Goal: Transaction & Acquisition: Purchase product/service

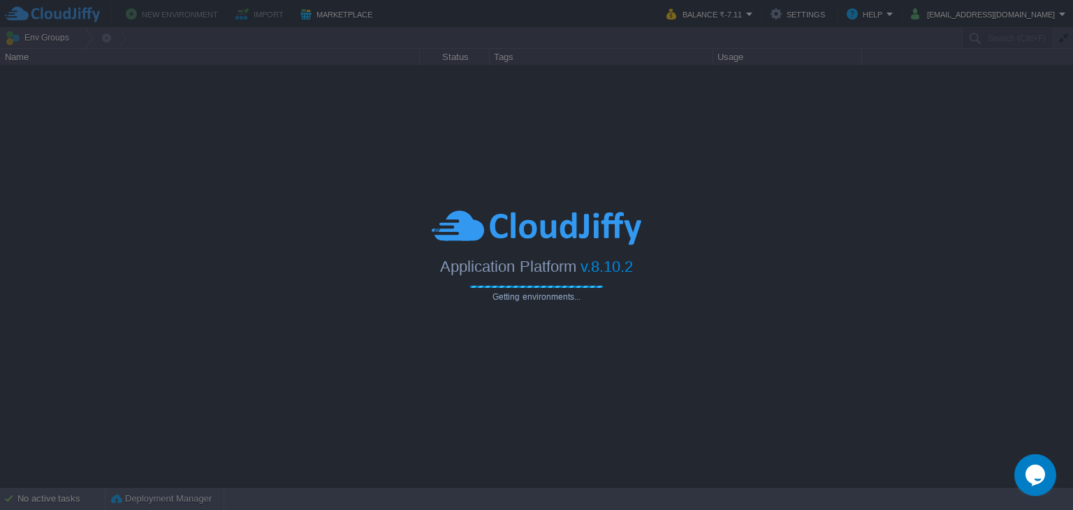
type input "Search (Ctrl+F)"
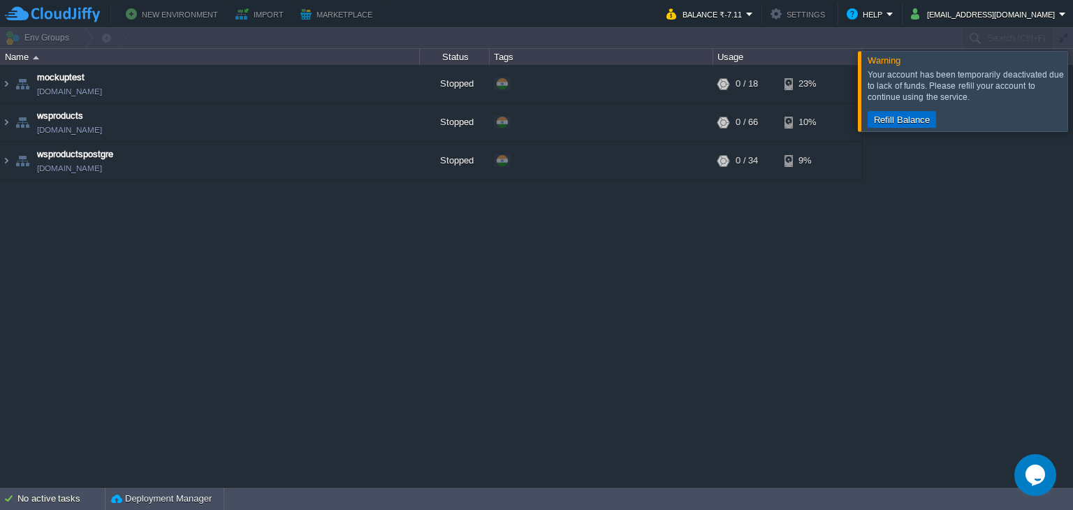
click at [915, 115] on button "Refill Balance" at bounding box center [901, 119] width 64 height 13
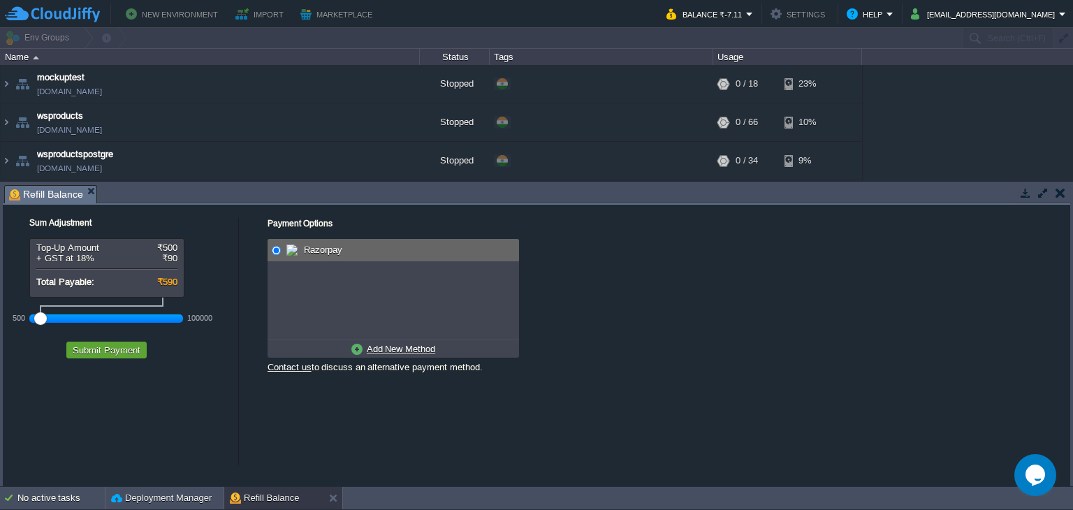
drag, startPoint x: 63, startPoint y: 321, endPoint x: 20, endPoint y: 319, distance: 42.6
click at [29, 319] on div "500 100000" at bounding box center [106, 318] width 154 height 23
click at [407, 346] on u "Add New Method" at bounding box center [401, 349] width 68 height 10
radio input "true"
click at [318, 249] on span "Credit/Debit/Netbanking via RazorPay" at bounding box center [384, 249] width 156 height 10
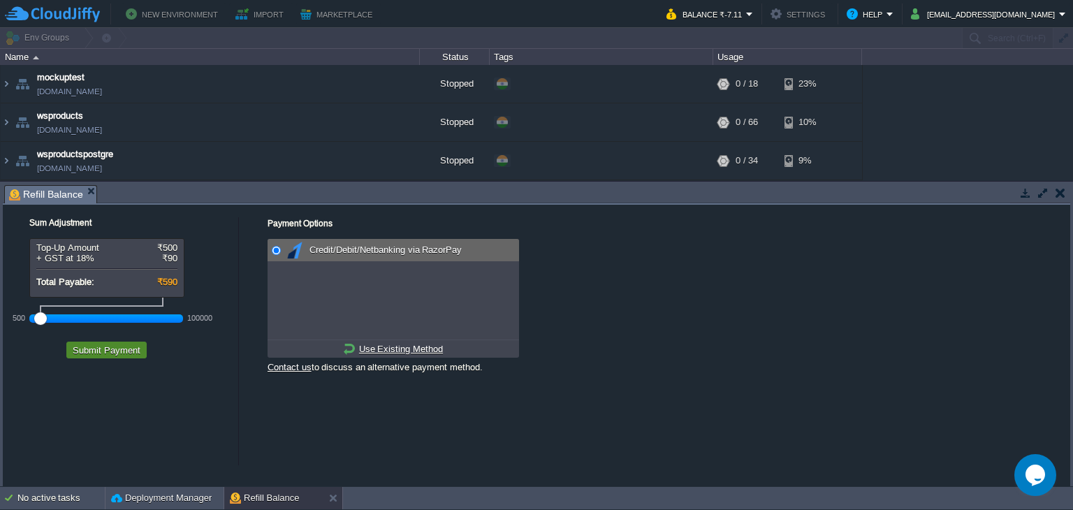
click at [109, 353] on button "Submit Payment" at bounding box center [106, 350] width 76 height 13
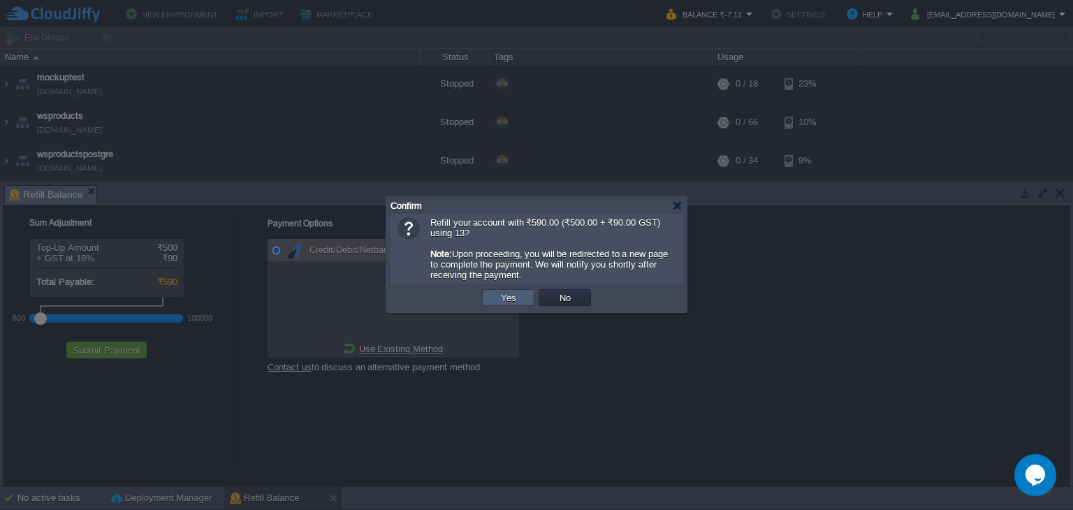
click at [494, 300] on td "Yes" at bounding box center [508, 297] width 52 height 17
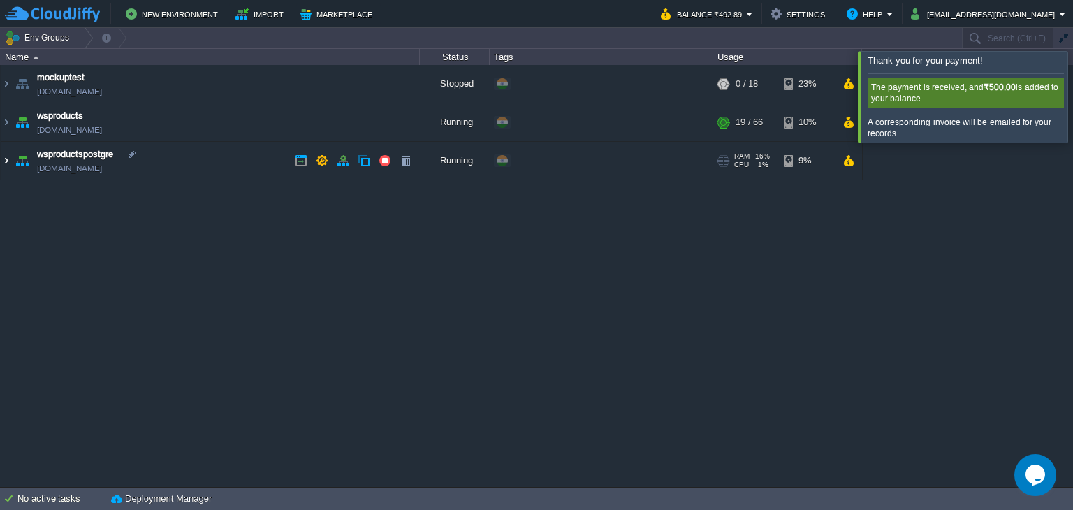
click at [6, 164] on img at bounding box center [6, 161] width 11 height 38
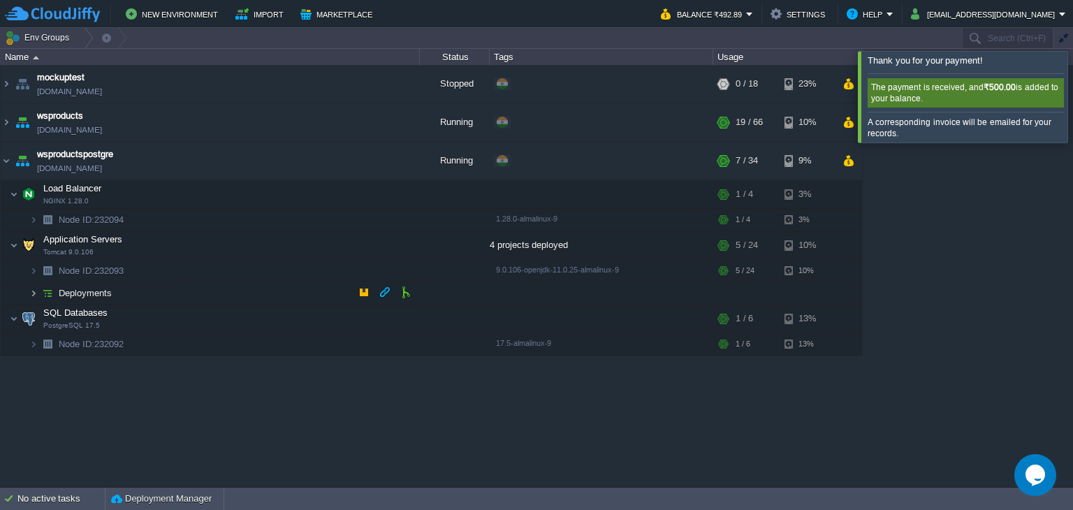
click at [34, 293] on img at bounding box center [33, 293] width 8 height 22
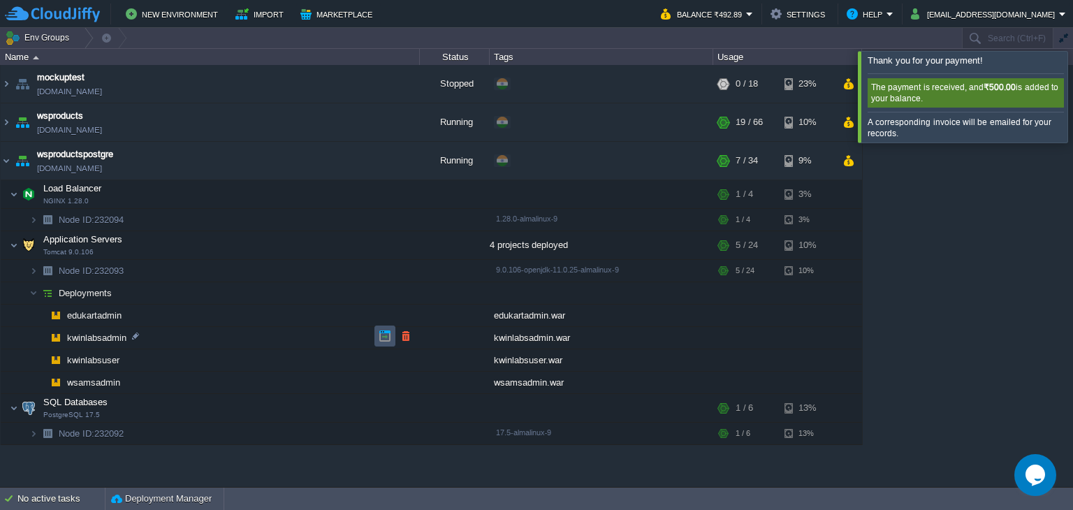
click at [378, 336] on button "button" at bounding box center [384, 336] width 13 height 13
click at [268, 193] on button "button" at bounding box center [273, 193] width 13 height 13
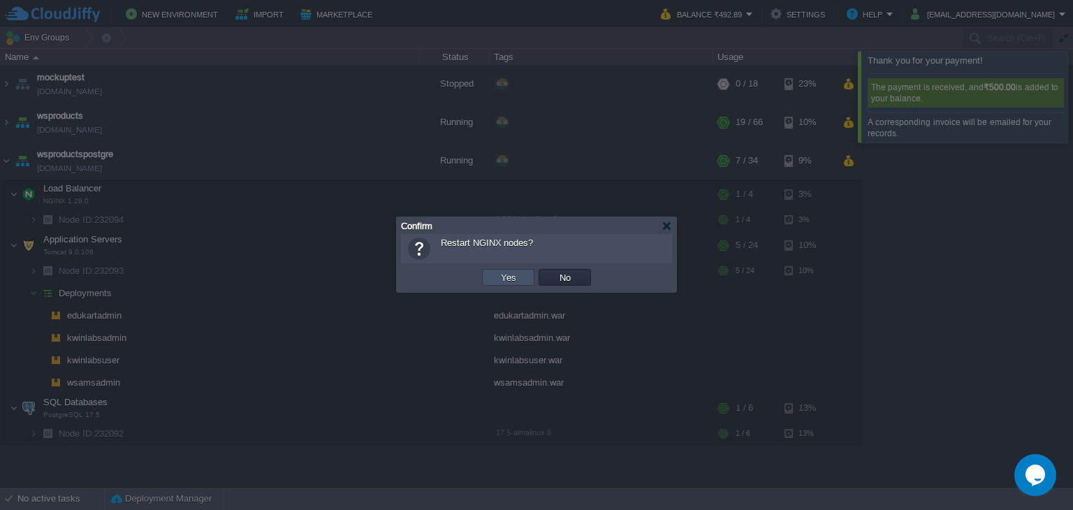
click at [515, 279] on button "Yes" at bounding box center [508, 277] width 24 height 13
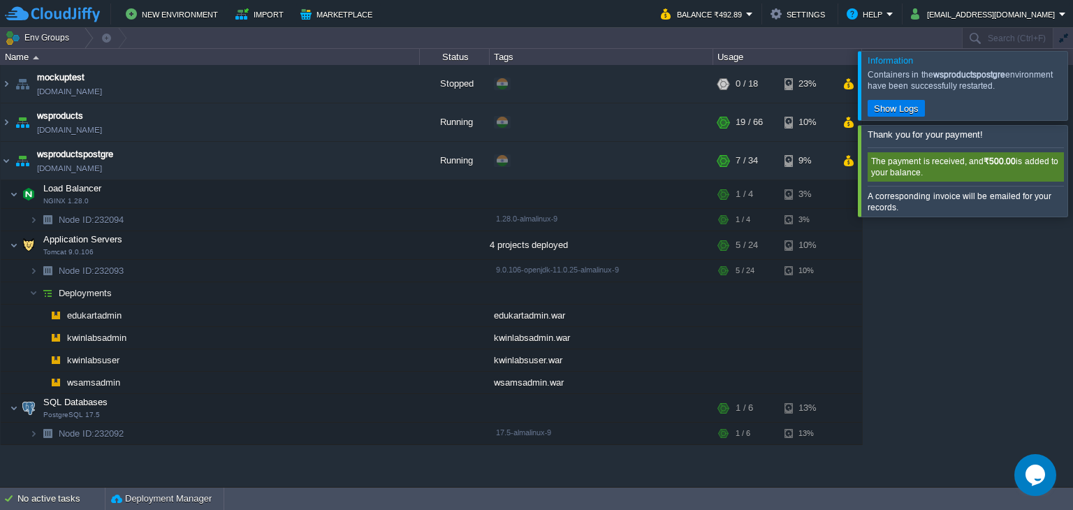
click at [1072, 172] on div at bounding box center [1089, 170] width 0 height 91
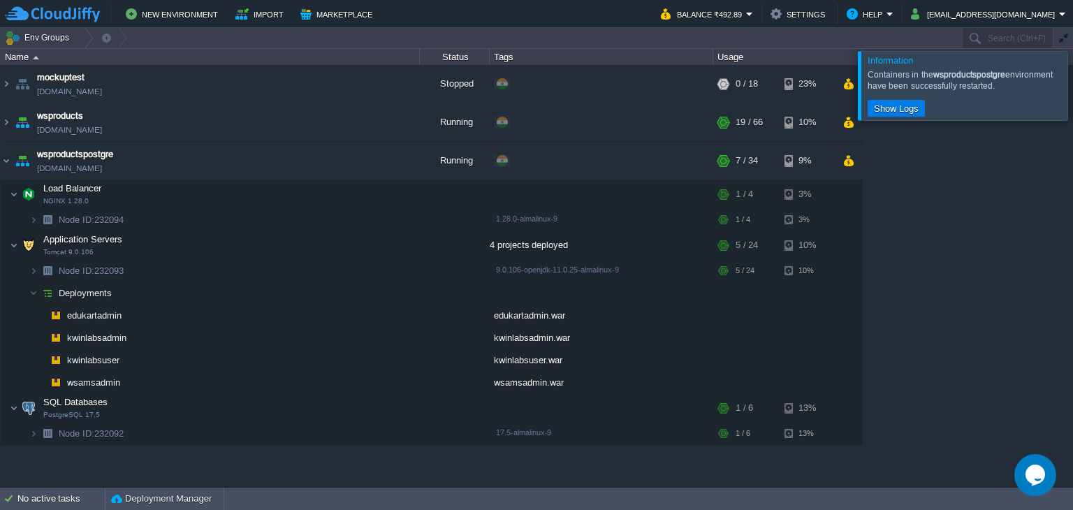
click at [1072, 83] on div at bounding box center [1089, 85] width 0 height 68
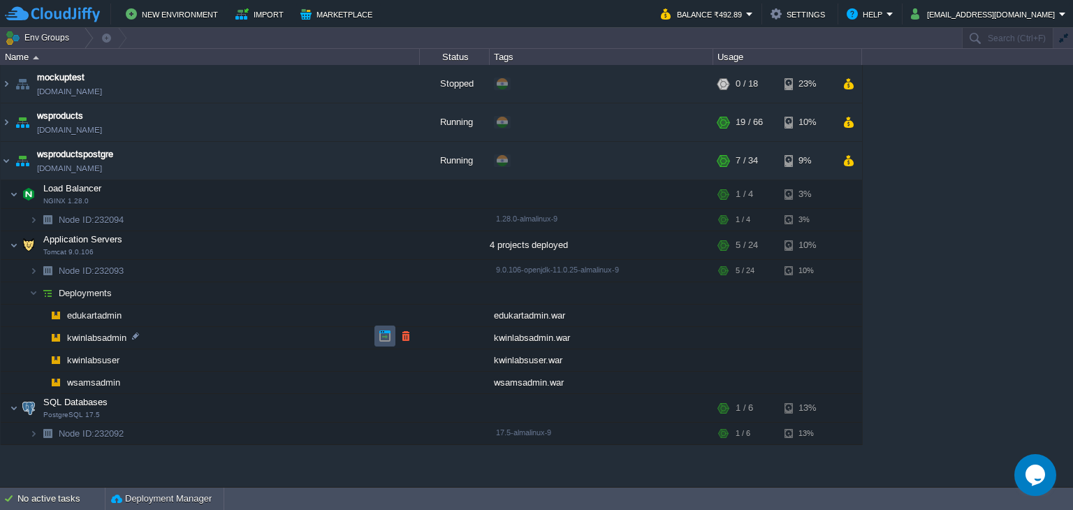
click at [385, 340] on button "button" at bounding box center [384, 336] width 13 height 13
click at [267, 246] on button "button" at bounding box center [273, 244] width 13 height 13
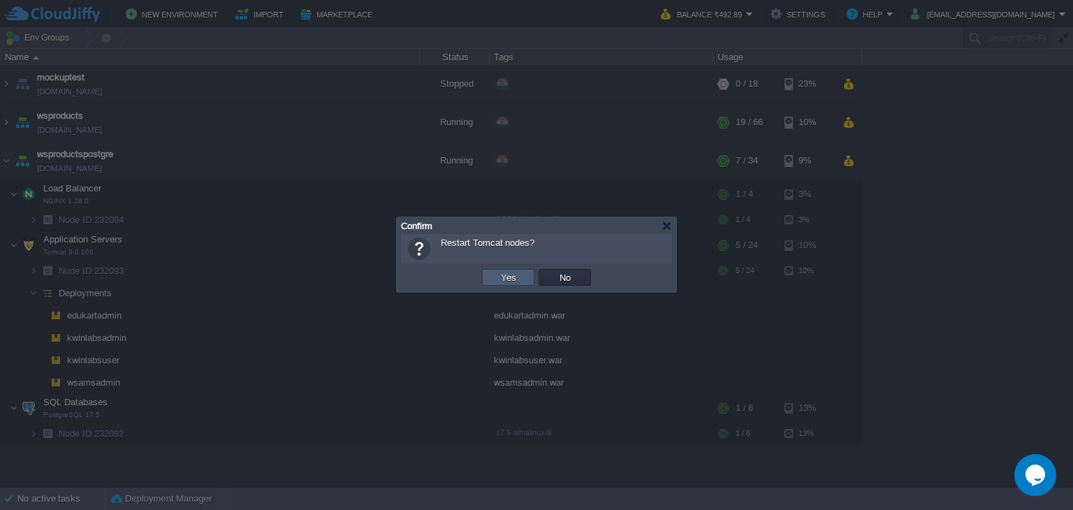
click at [494, 280] on td "Yes" at bounding box center [508, 277] width 52 height 17
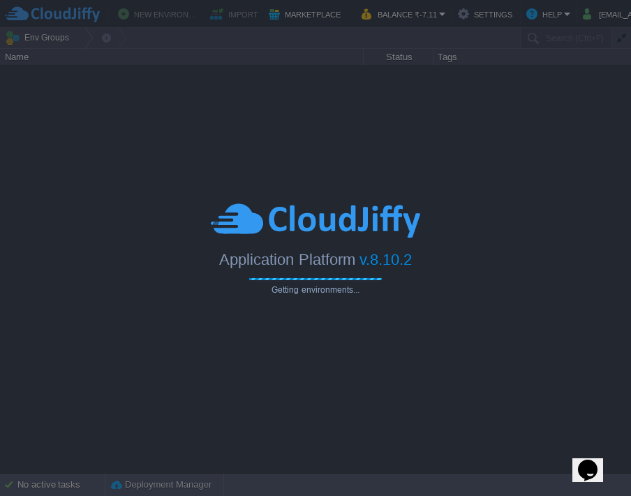
type input "Search (Ctrl+F)"
